Goal: Check status

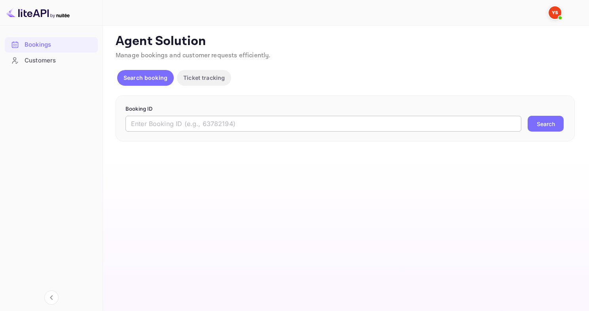
click at [219, 120] on input "text" at bounding box center [323, 124] width 396 height 16
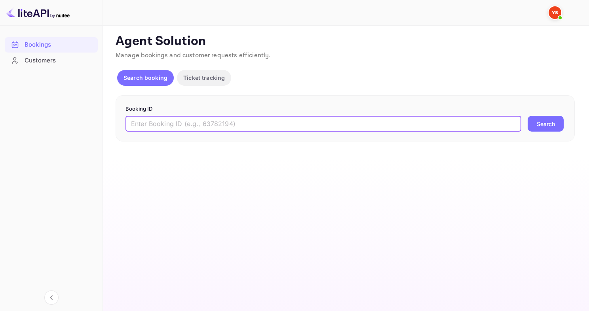
paste input "9314200"
type input "9314200"
click at [527, 116] on button "Search" at bounding box center [545, 124] width 36 height 16
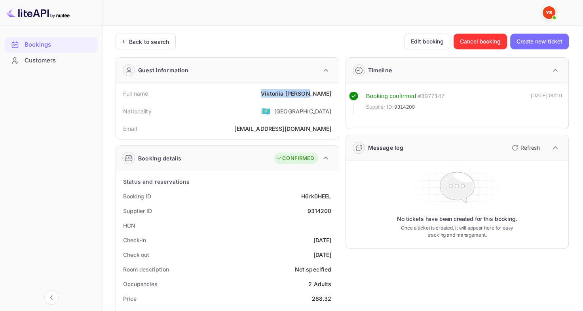
drag, startPoint x: 279, startPoint y: 91, endPoint x: 331, endPoint y: 98, distance: 52.2
click at [331, 98] on div "Full name [PERSON_NAME]" at bounding box center [227, 93] width 216 height 15
copy div "[PERSON_NAME]"
drag, startPoint x: 282, startPoint y: 92, endPoint x: 332, endPoint y: 96, distance: 50.8
click at [332, 96] on div "Full name [PERSON_NAME]" at bounding box center [227, 93] width 216 height 15
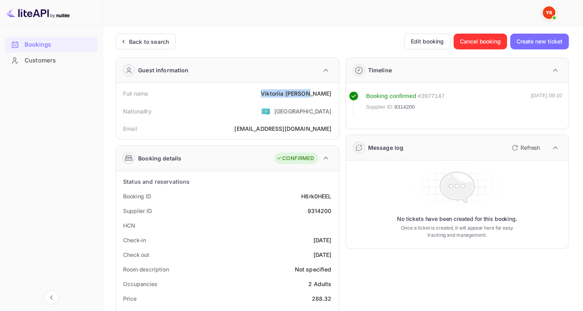
copy div "[PERSON_NAME]"
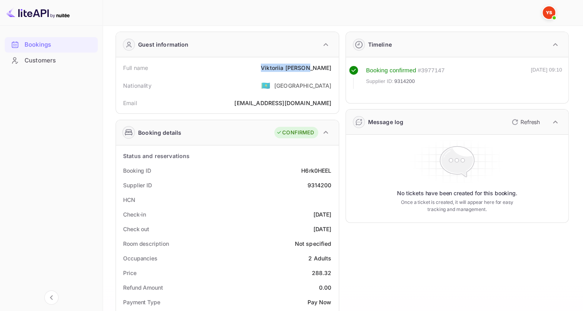
scroll to position [40, 0]
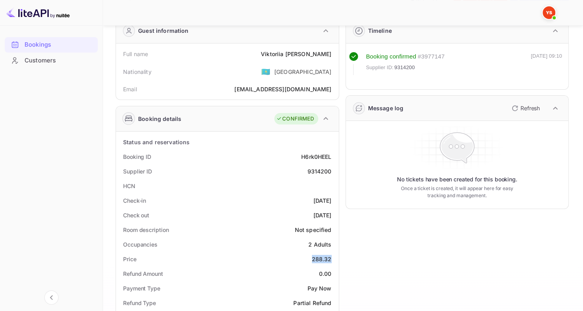
drag, startPoint x: 312, startPoint y: 260, endPoint x: 334, endPoint y: 262, distance: 21.9
click at [334, 262] on div "Price 288.32" at bounding box center [227, 259] width 216 height 15
copy div "288.32"
